Goal: Task Accomplishment & Management: Manage account settings

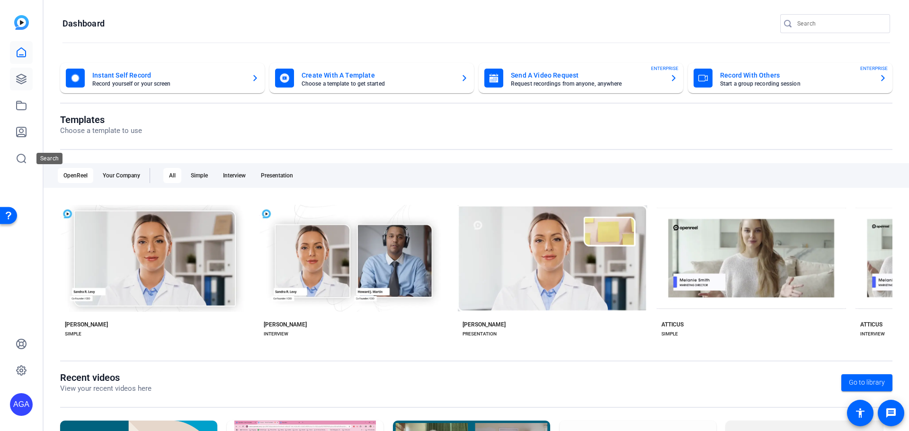
scroll to position [128, 0]
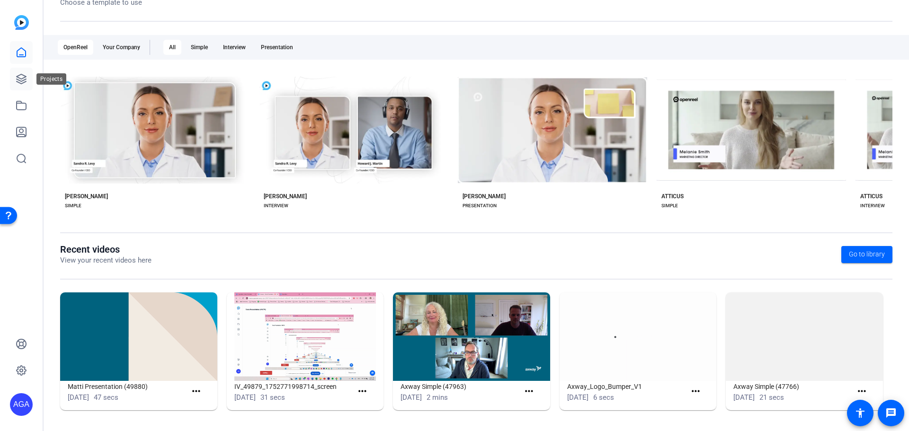
click at [17, 80] on icon at bounding box center [21, 78] width 11 height 11
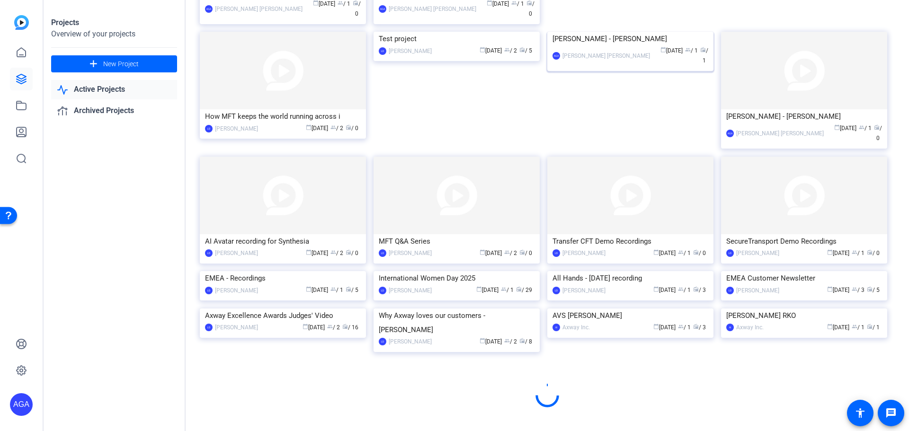
scroll to position [1061, 0]
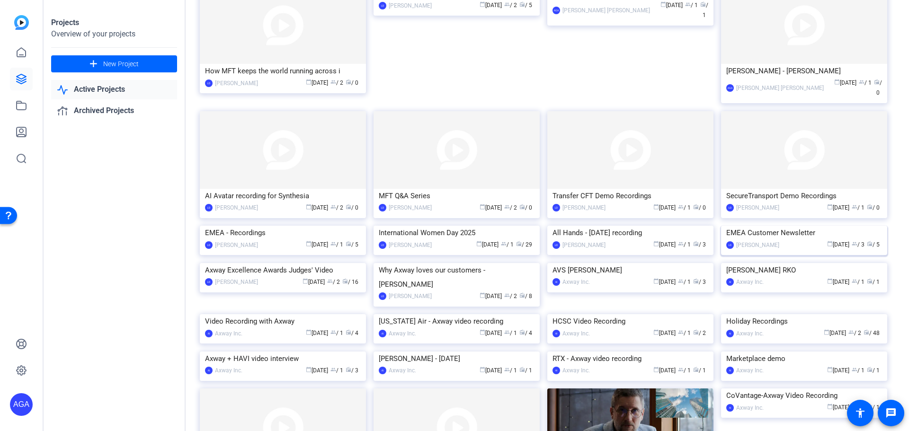
click at [795, 226] on img at bounding box center [804, 226] width 166 height 0
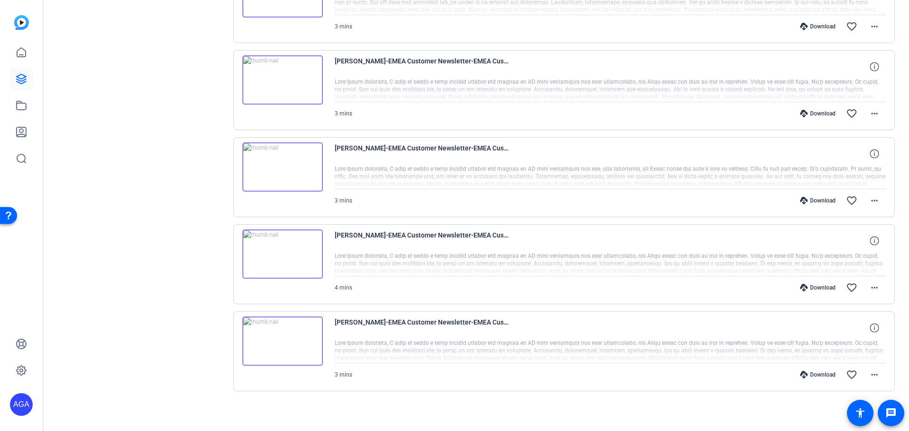
scroll to position [247, 0]
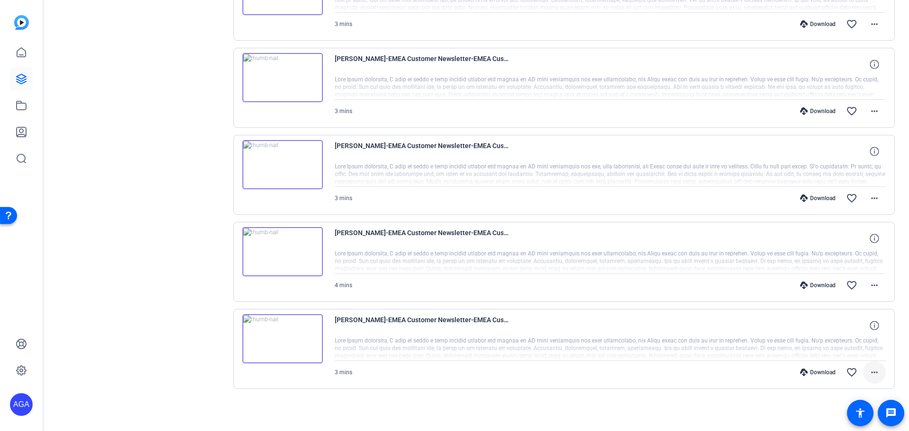
click at [868, 374] on mat-icon "more_horiz" at bounding box center [873, 372] width 11 height 11
click at [892, 332] on div at bounding box center [454, 215] width 909 height 431
click at [869, 325] on icon at bounding box center [873, 325] width 9 height 9
click at [868, 370] on mat-icon "more_horiz" at bounding box center [873, 372] width 11 height 11
click at [890, 303] on div at bounding box center [454, 215] width 909 height 431
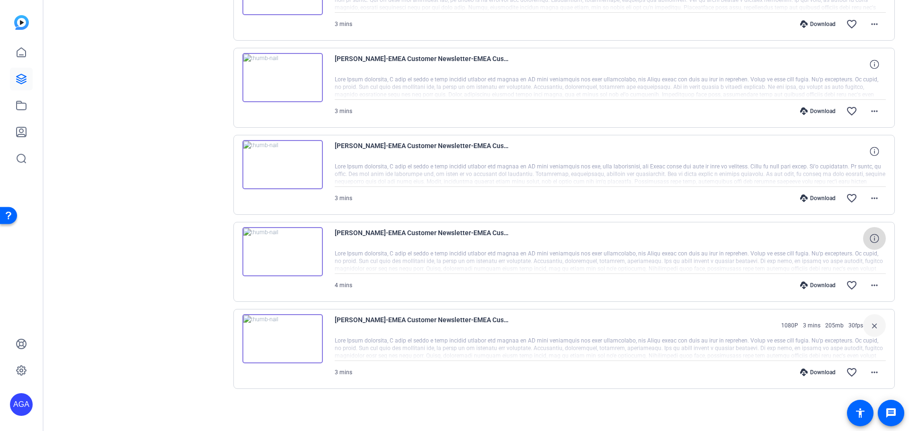
click at [869, 235] on icon at bounding box center [873, 238] width 9 height 9
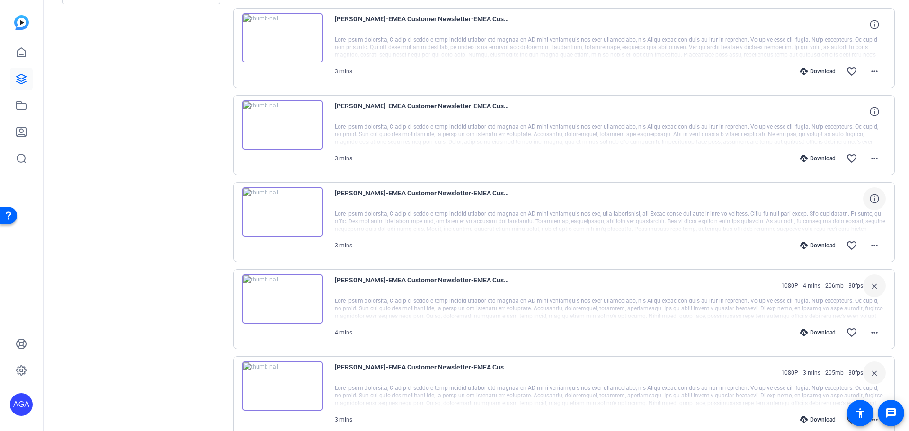
click at [869, 202] on icon at bounding box center [873, 198] width 9 height 9
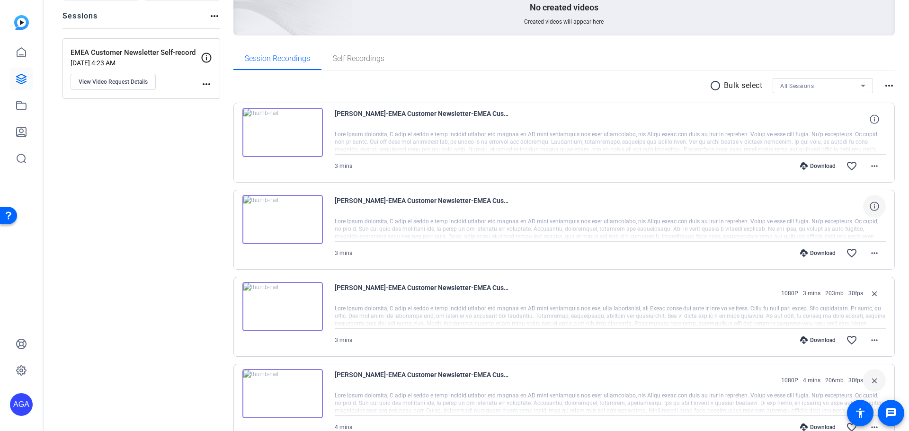
click at [870, 208] on icon at bounding box center [873, 206] width 9 height 9
click at [870, 112] on span at bounding box center [874, 119] width 23 height 23
click at [883, 84] on mat-icon "more_horiz" at bounding box center [888, 85] width 11 height 11
click at [851, 81] on div at bounding box center [454, 215] width 909 height 431
click at [862, 88] on icon at bounding box center [862, 85] width 11 height 11
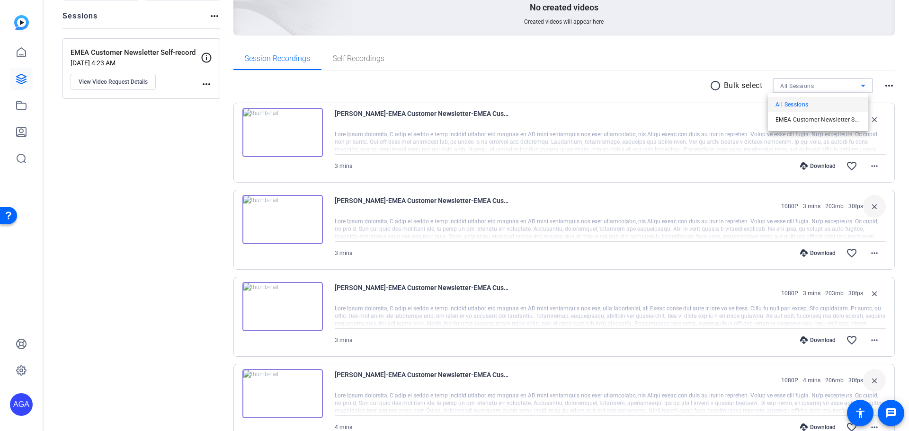
click at [642, 90] on div at bounding box center [454, 215] width 909 height 431
click at [883, 87] on mat-icon "more_horiz" at bounding box center [888, 85] width 11 height 11
click at [664, 88] on div at bounding box center [454, 215] width 909 height 431
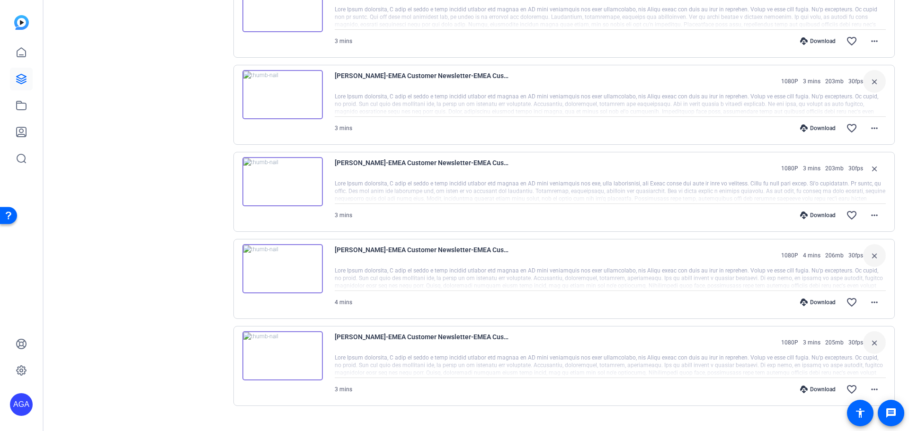
scroll to position [247, 0]
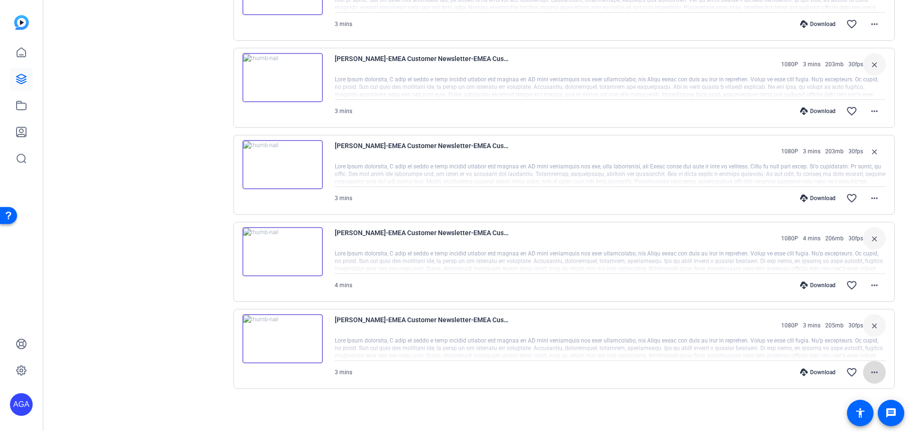
click at [868, 374] on mat-icon "more_horiz" at bounding box center [873, 372] width 11 height 11
click at [892, 312] on div at bounding box center [454, 215] width 909 height 431
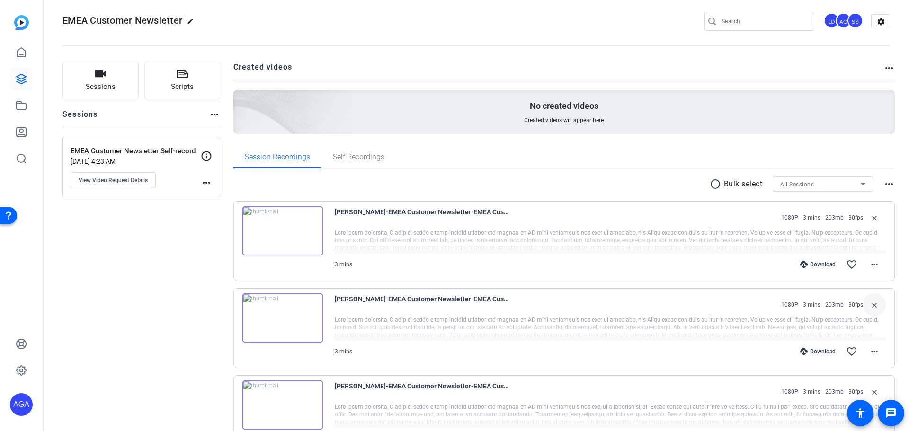
scroll to position [0, 0]
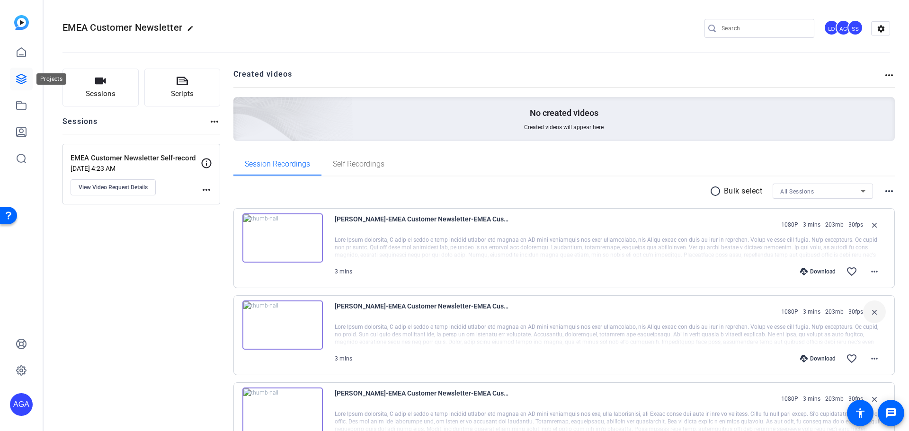
click at [24, 80] on icon at bounding box center [21, 78] width 9 height 9
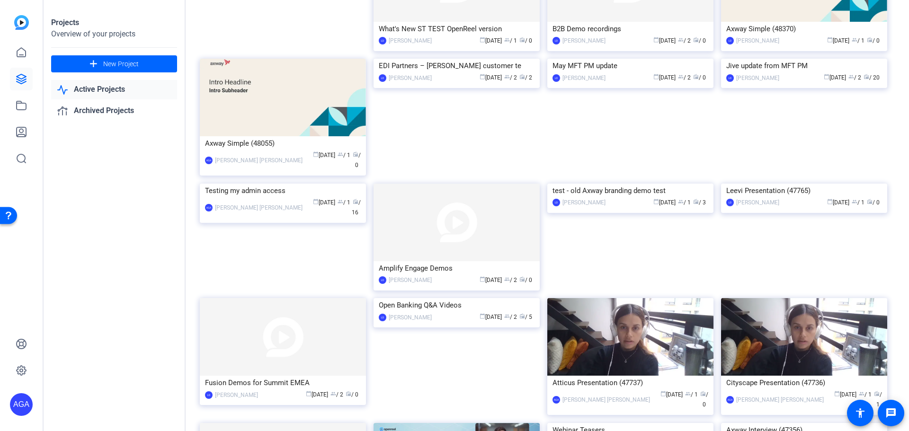
scroll to position [588, 0]
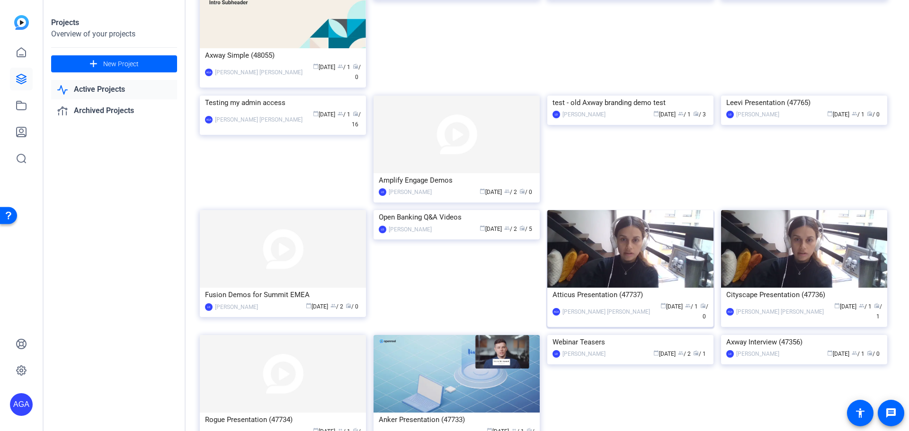
click at [623, 213] on img at bounding box center [630, 249] width 166 height 78
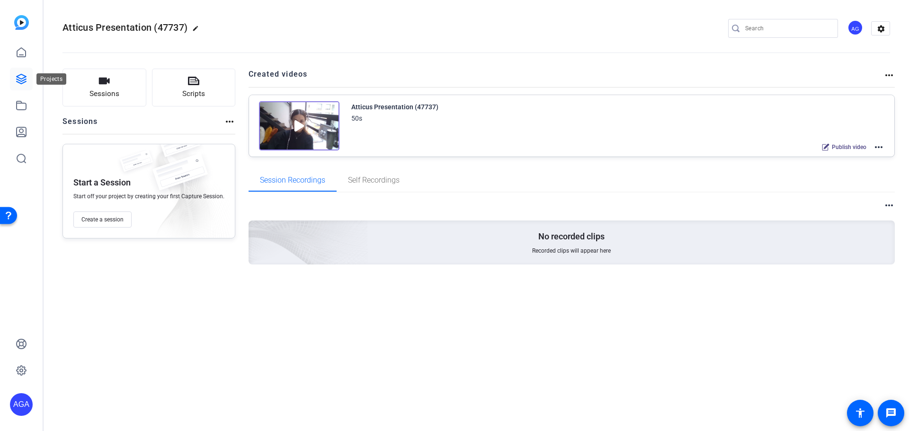
click at [16, 79] on icon at bounding box center [21, 78] width 11 height 11
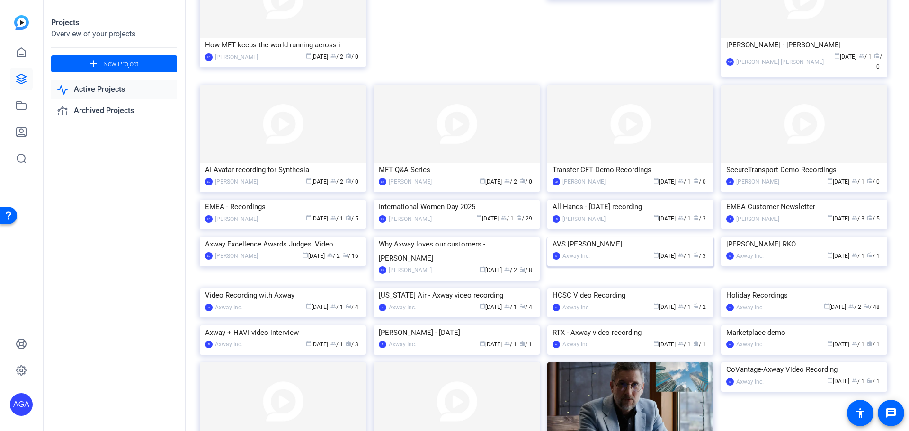
scroll to position [0, 0]
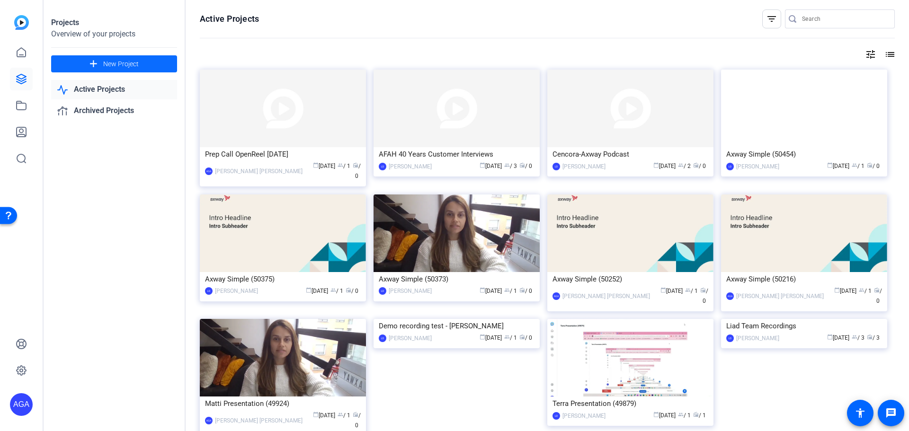
click at [103, 64] on span "New Project" at bounding box center [120, 64] width 35 height 10
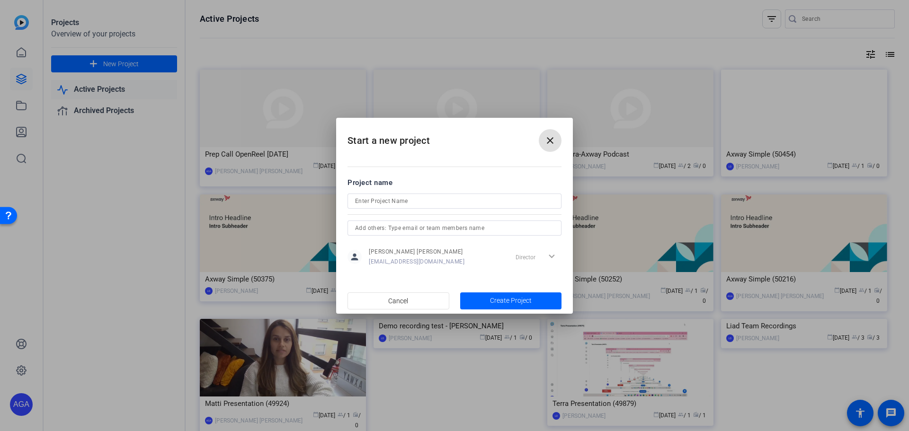
click at [550, 139] on mat-icon "close" at bounding box center [549, 140] width 11 height 11
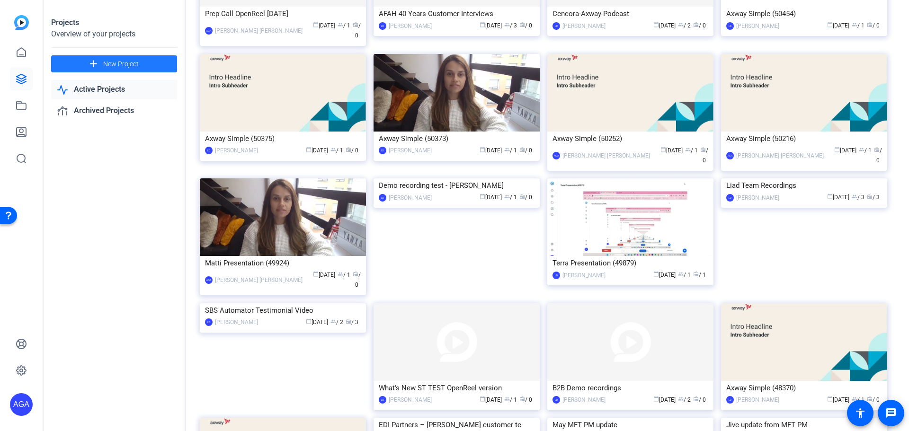
scroll to position [142, 0]
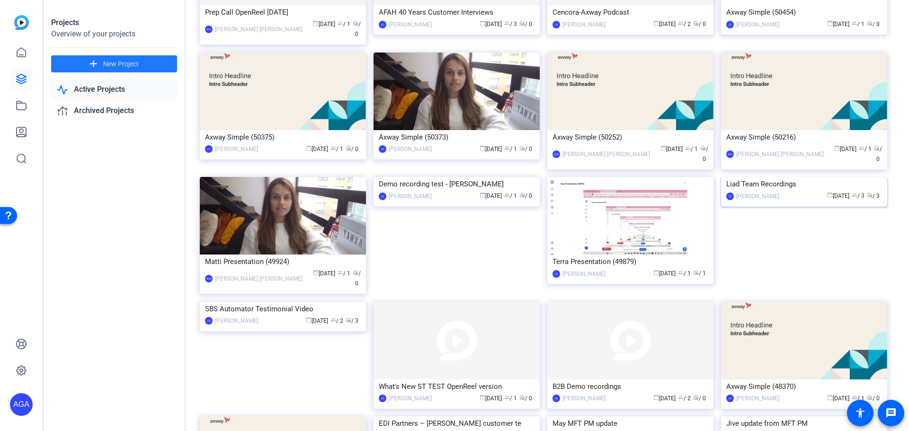
click at [777, 177] on img at bounding box center [804, 177] width 166 height 0
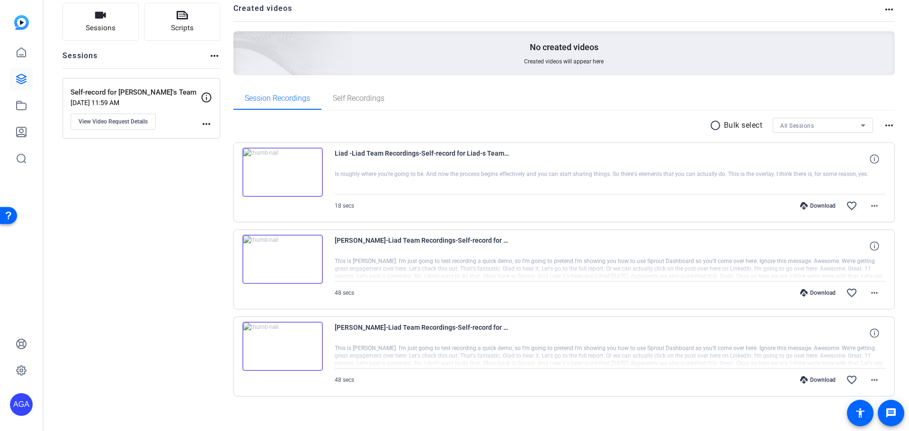
scroll to position [73, 0]
